Goal: Task Accomplishment & Management: Use online tool/utility

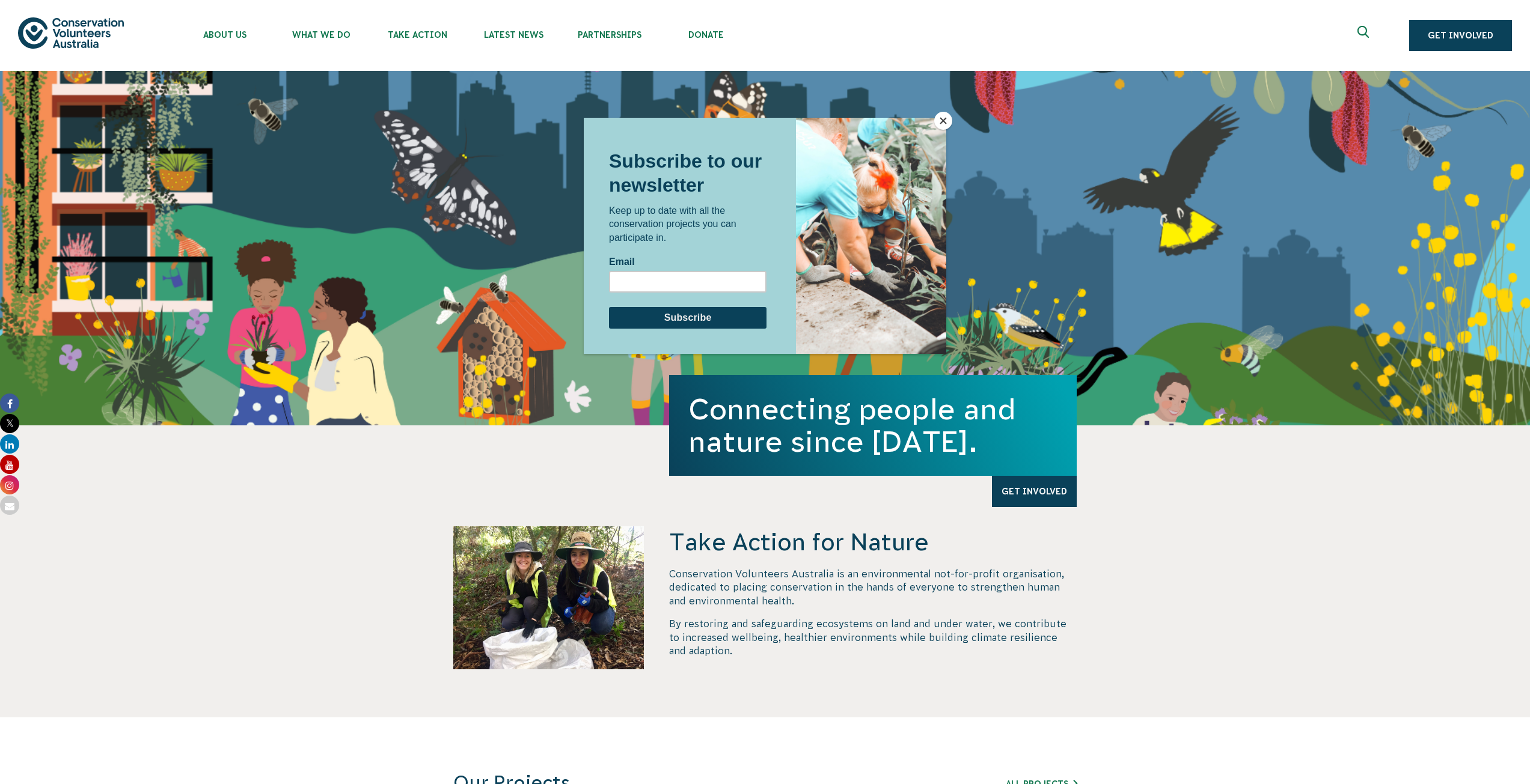
click at [607, 130] on div "Subscribe to our newsletter Keep up to date with all the conservation projects …" at bounding box center [688, 235] width 208 height 236
click at [589, 30] on div at bounding box center [765, 392] width 1530 height 784
click at [851, 119] on button "Close" at bounding box center [943, 121] width 18 height 18
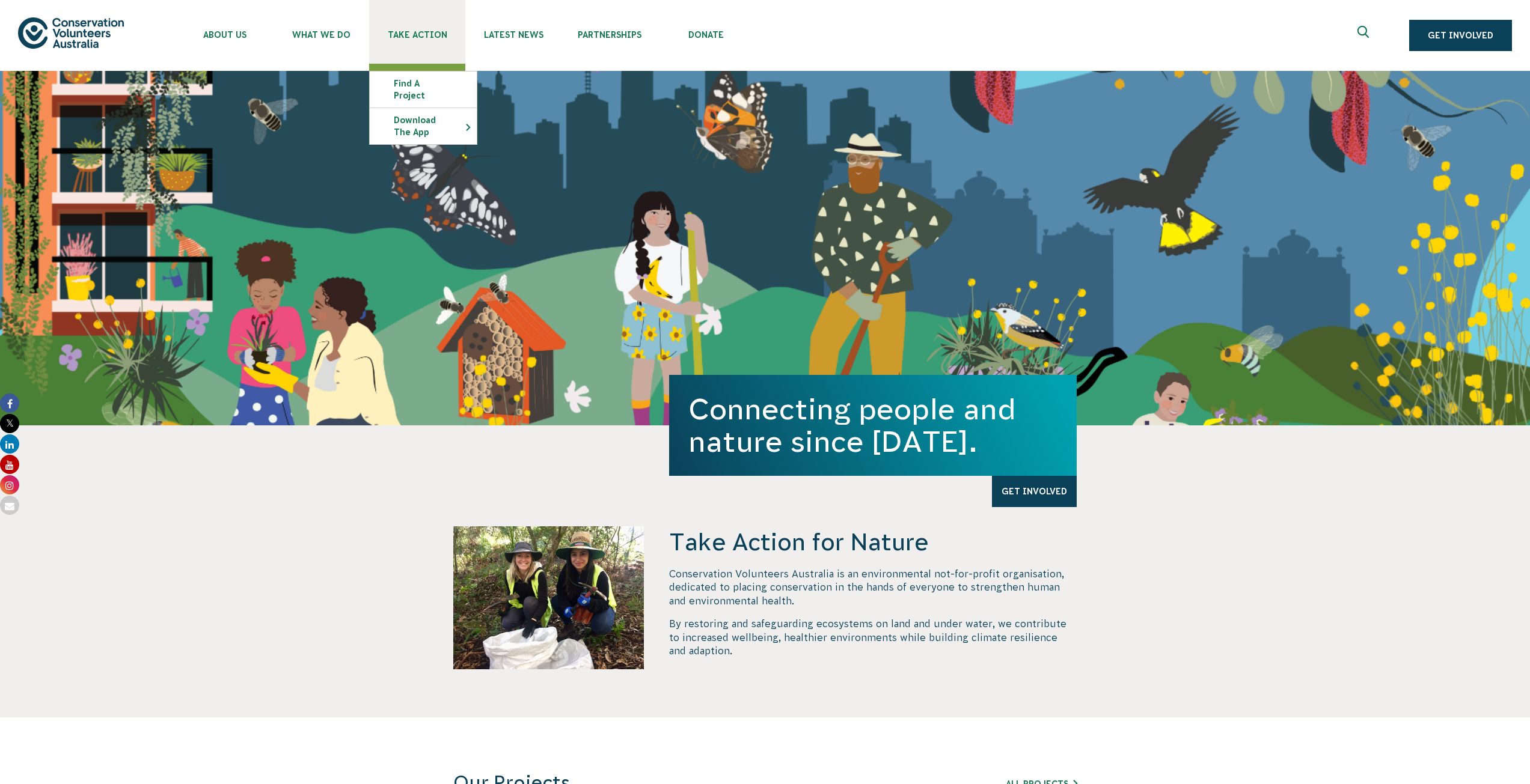
click at [399, 31] on span "Take Action" at bounding box center [417, 34] width 96 height 10
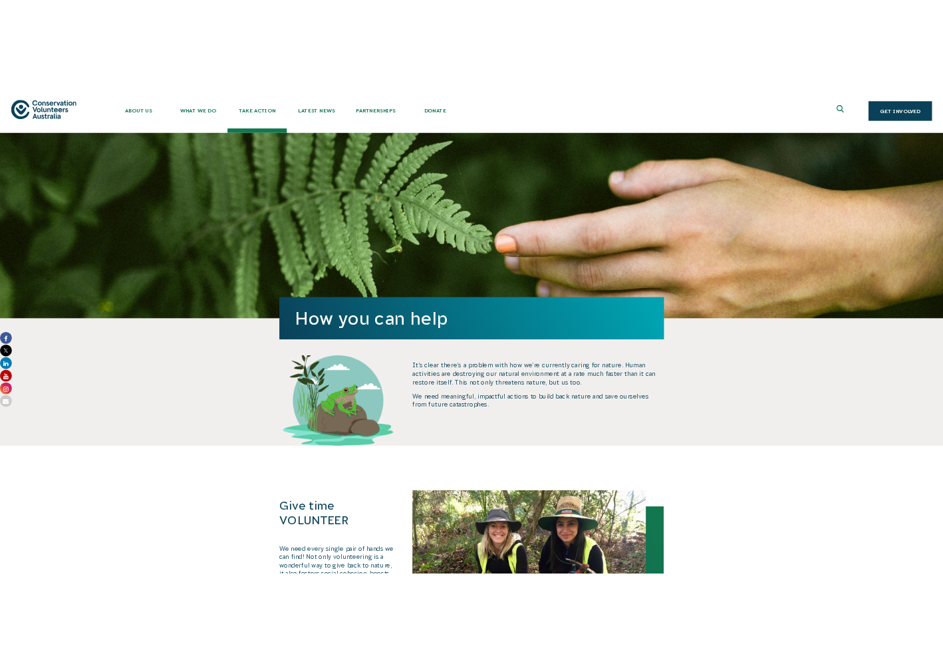
scroll to position [541, 0]
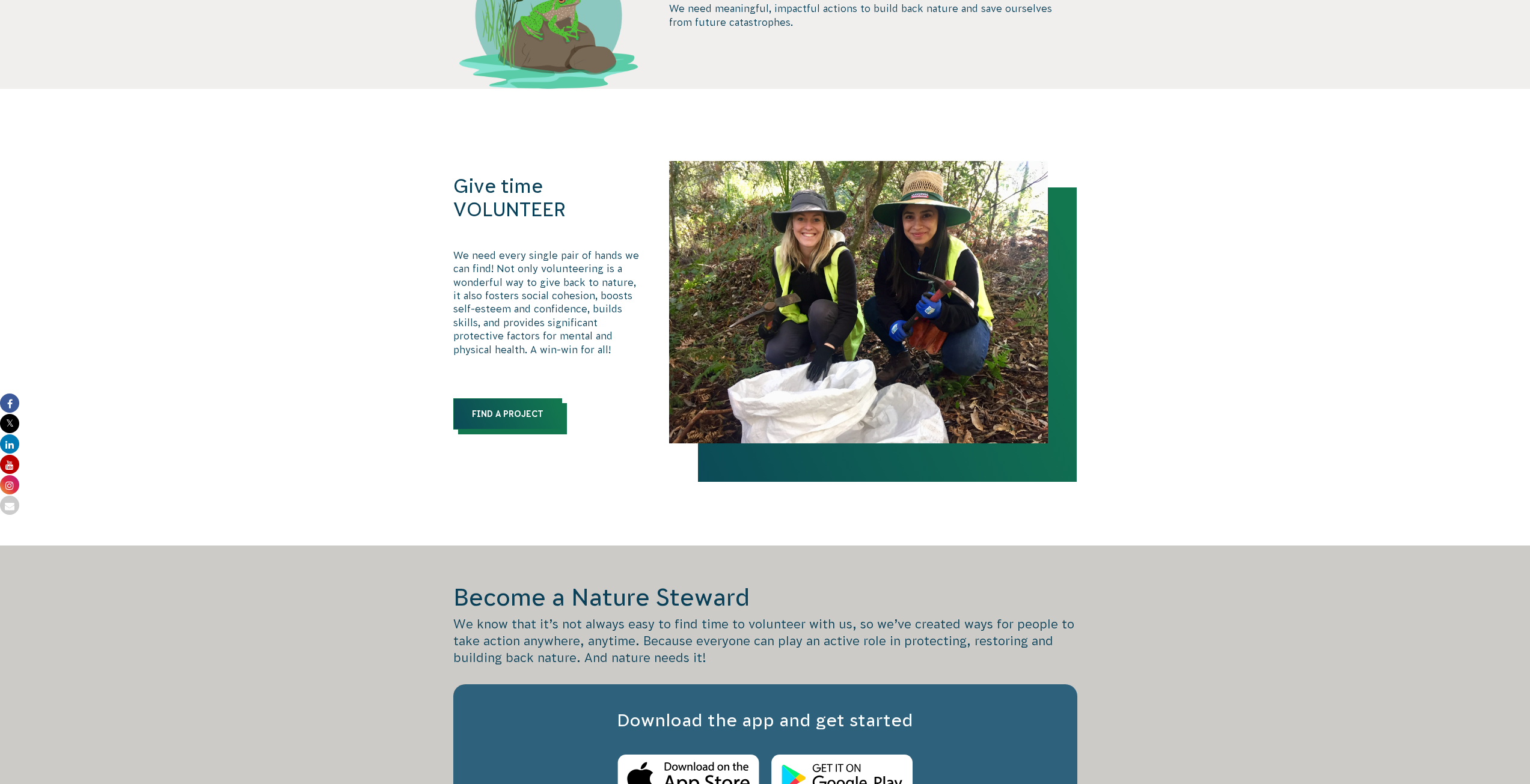
click at [535, 413] on link "Find a Project" at bounding box center [507, 414] width 108 height 32
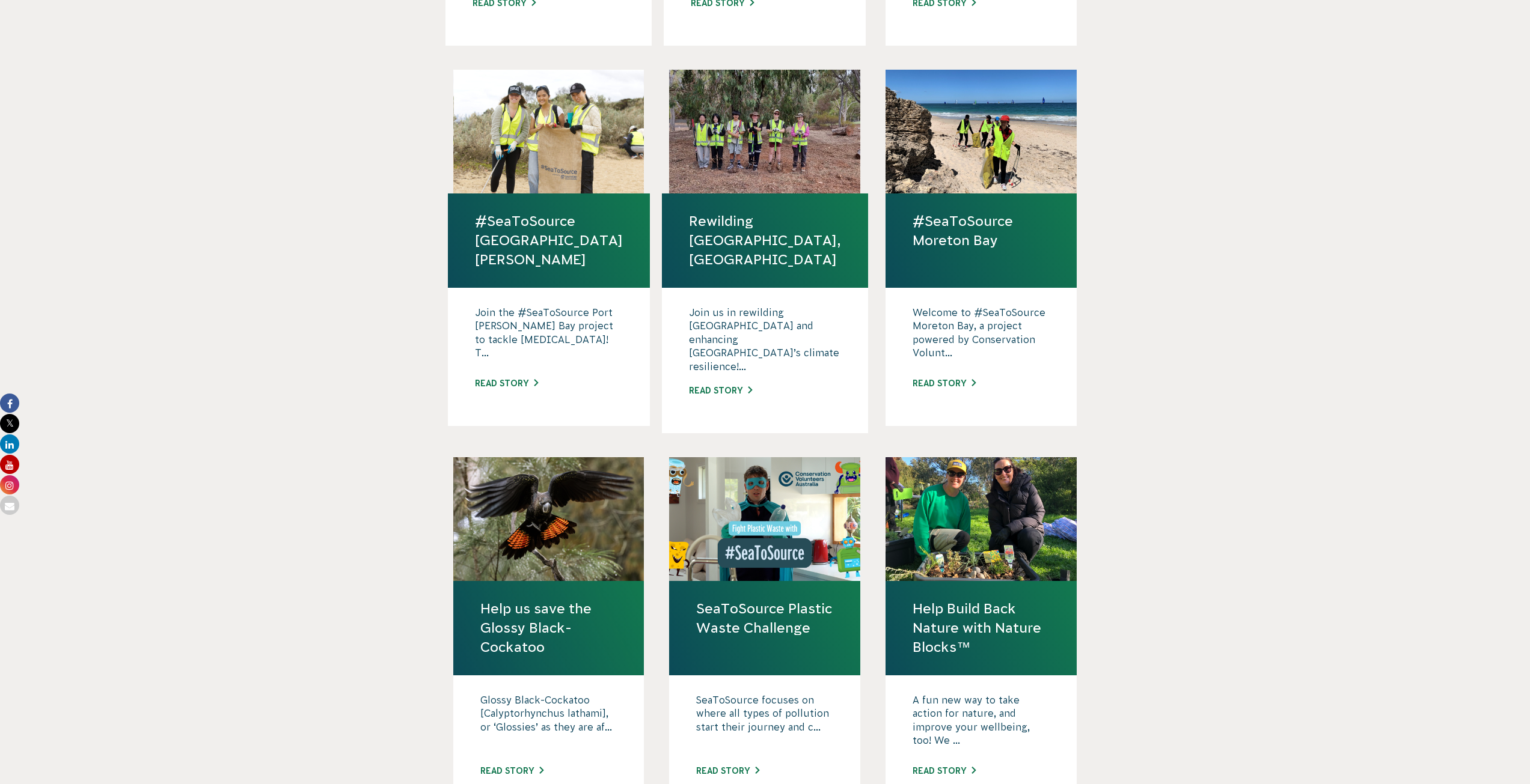
scroll to position [961, 0]
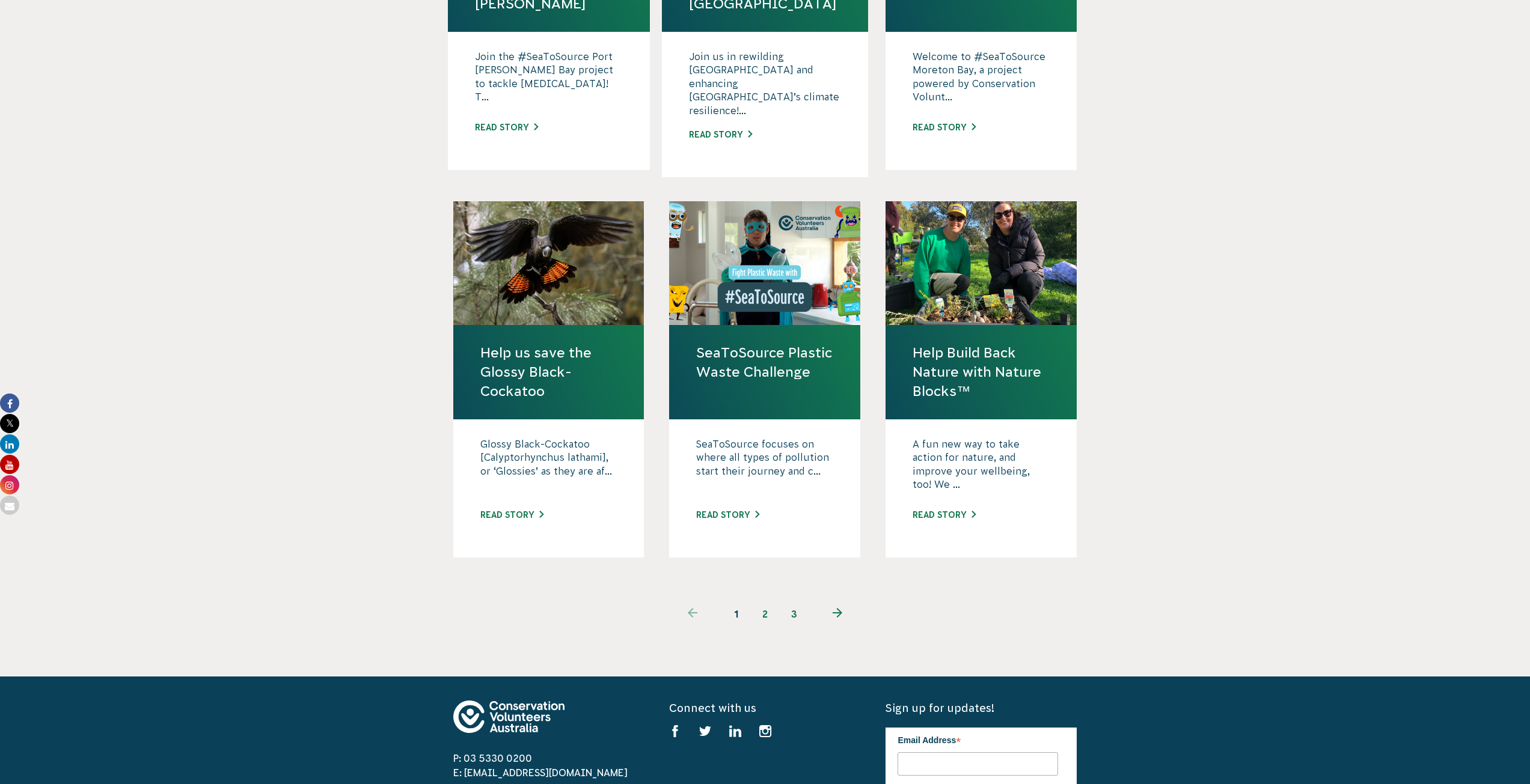
click at [768, 600] on link "2" at bounding box center [765, 614] width 29 height 29
